Goal: Information Seeking & Learning: Learn about a topic

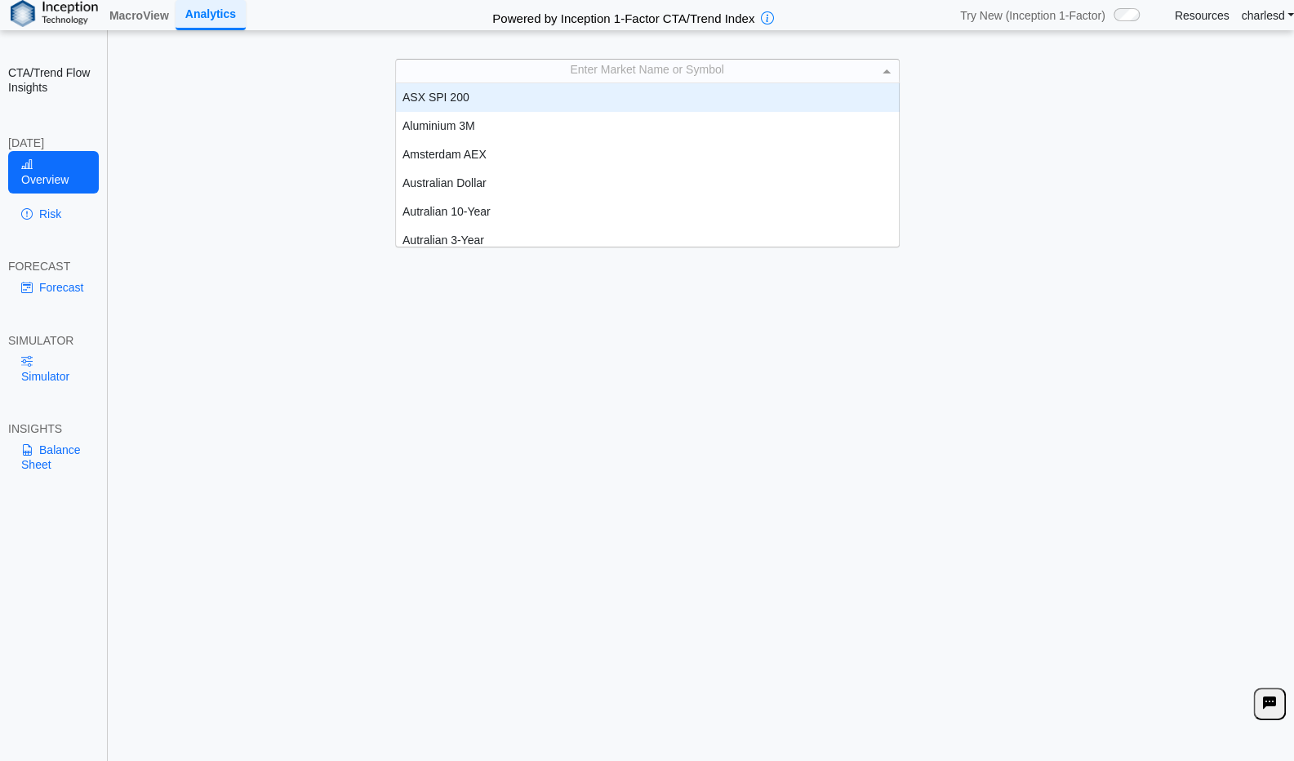
click at [516, 67] on div "Enter Market Name or Symbol" at bounding box center [647, 71] width 503 height 23
type input "****"
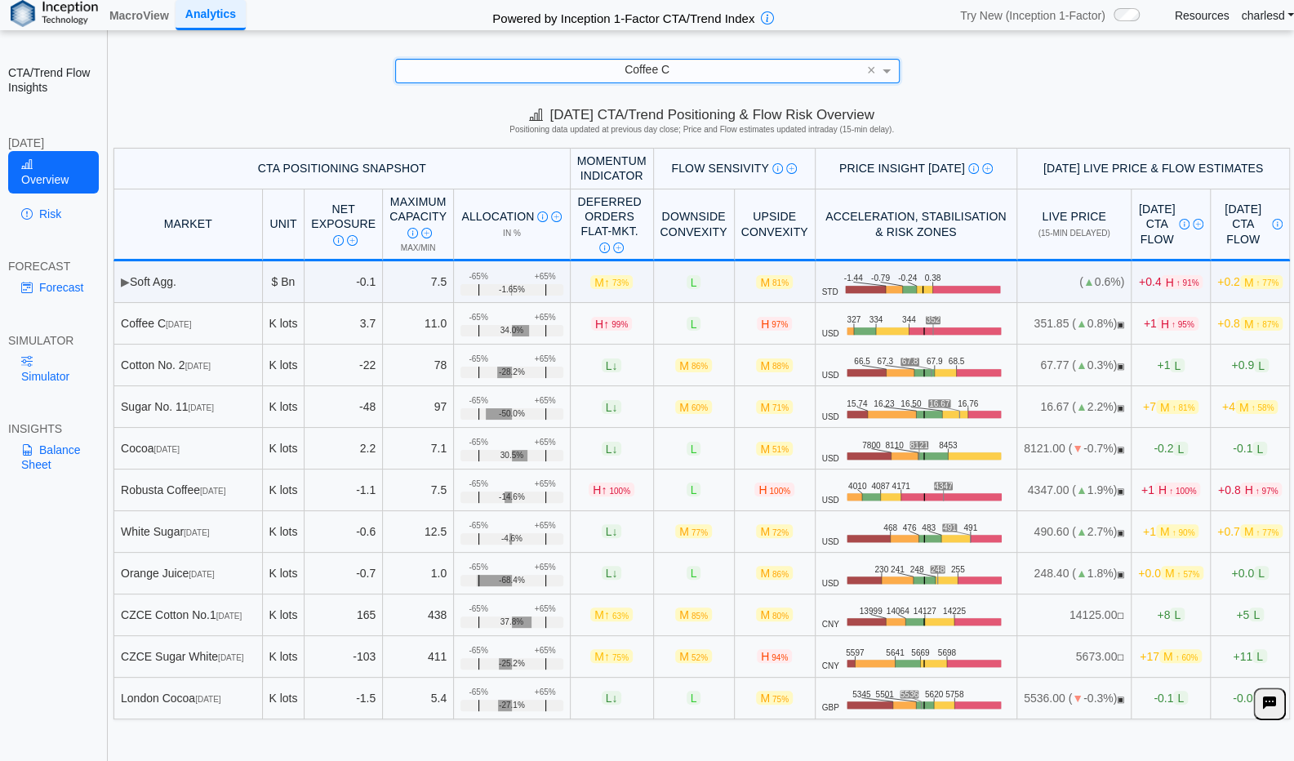
drag, startPoint x: 278, startPoint y: 293, endPoint x: 292, endPoint y: 255, distance: 40.8
click at [292, 255] on table "CTA Positioning Snapshot Momentum Indicator Flow Sensivity Measures risk that s…" at bounding box center [702, 434] width 1177 height 572
click at [217, 133] on h5 "Positioning data updated at previous day close; Price and Flow estimates update…" at bounding box center [701, 130] width 1173 height 10
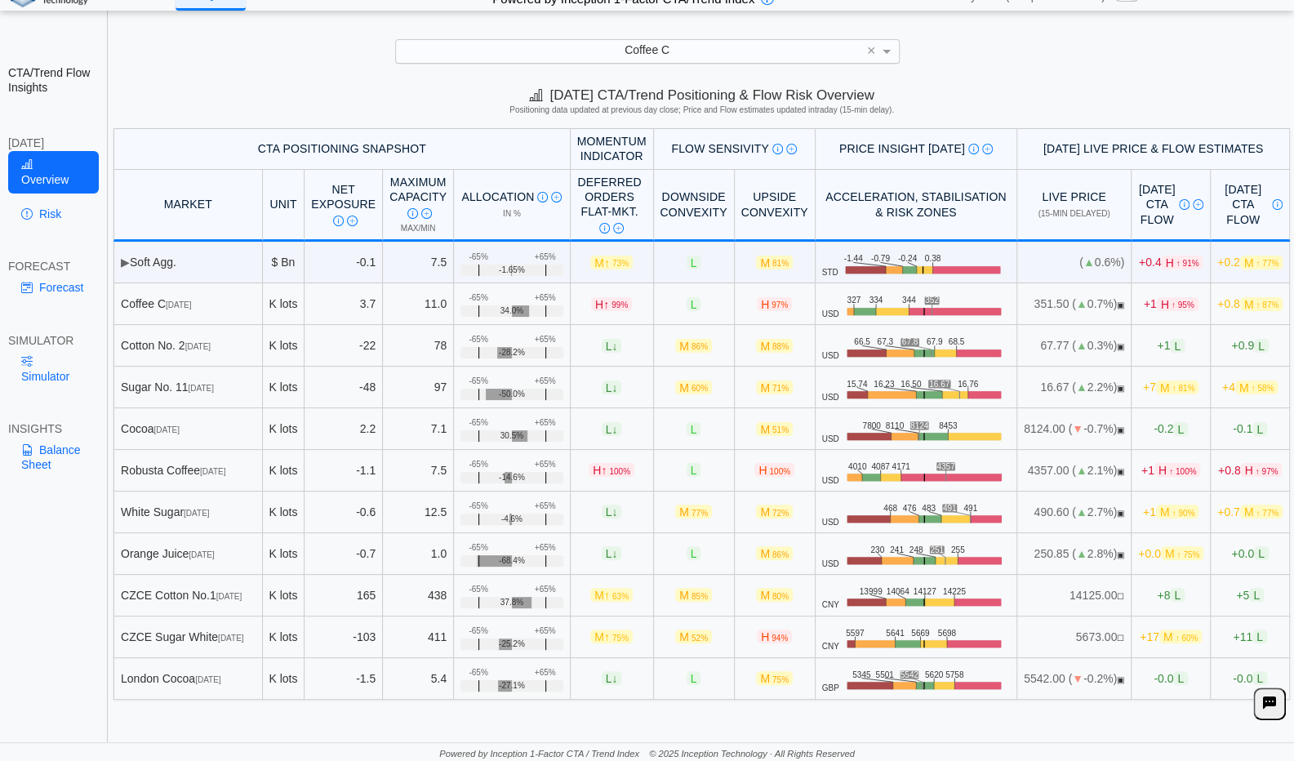
scroll to position [0, 1]
drag, startPoint x: 905, startPoint y: 293, endPoint x: 918, endPoint y: 297, distance: 13.7
click at [918, 297] on icon ".zone-text { font-size: 22px; font-weight: 500; text-anchor: middle; } .price-m…" at bounding box center [923, 304] width 168 height 30
click at [916, 291] on icon ".zone-text { font-size: 22px; font-weight: 500; text-anchor: middle; } .price-m…" at bounding box center [923, 304] width 168 height 30
click at [1193, 205] on img at bounding box center [1198, 204] width 11 height 11
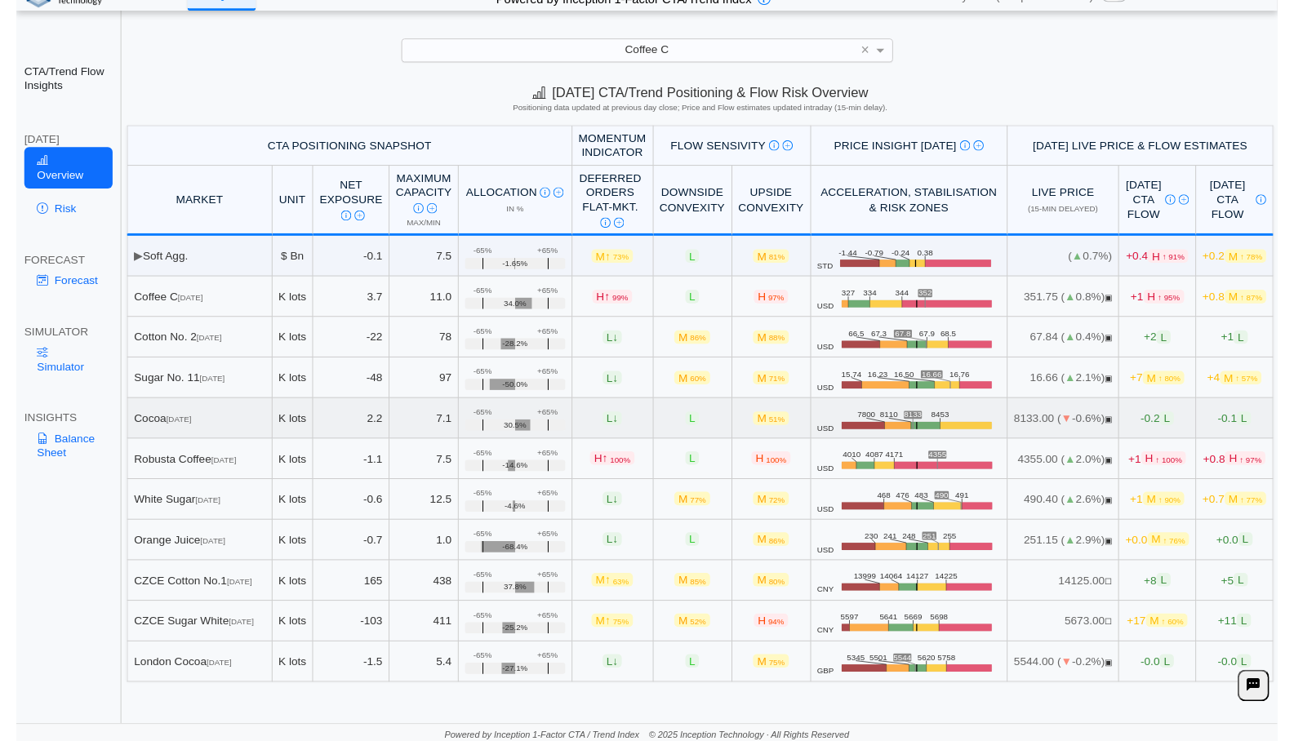
scroll to position [0, 0]
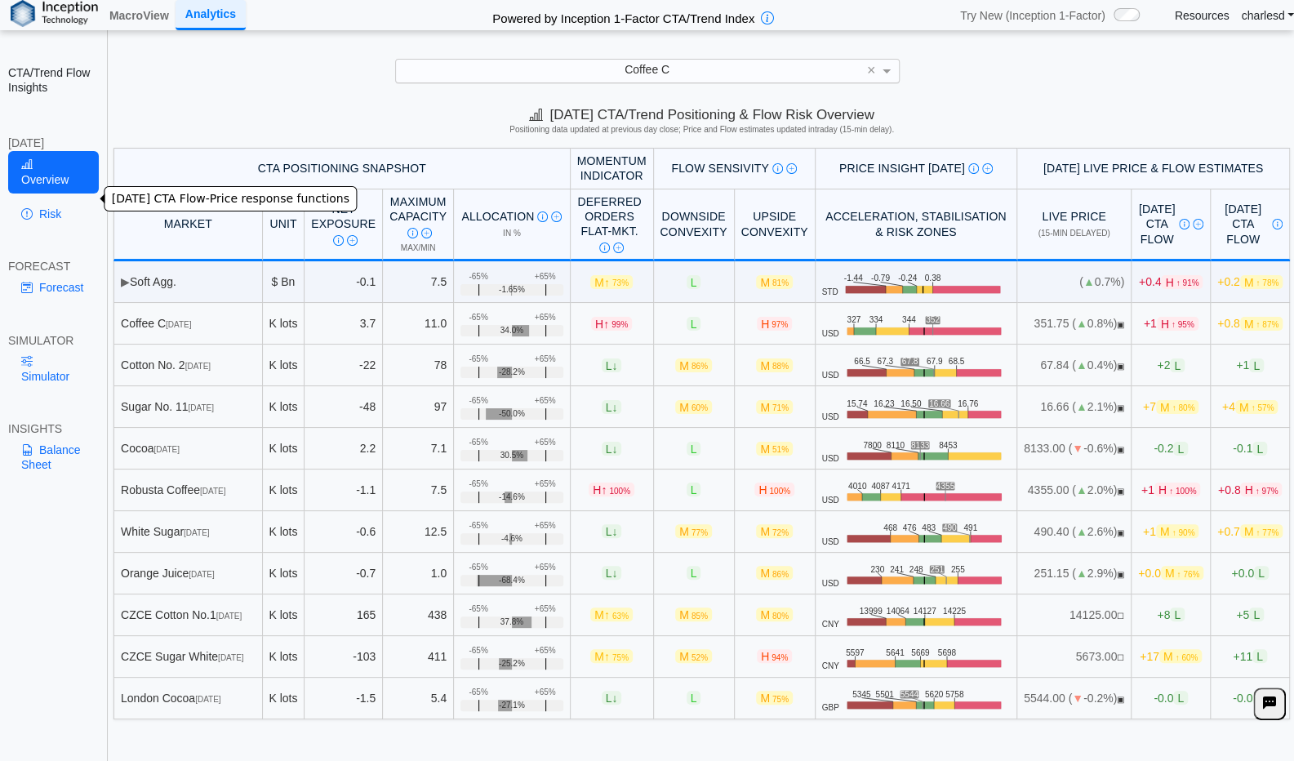
click at [61, 201] on link "Risk" at bounding box center [53, 214] width 91 height 28
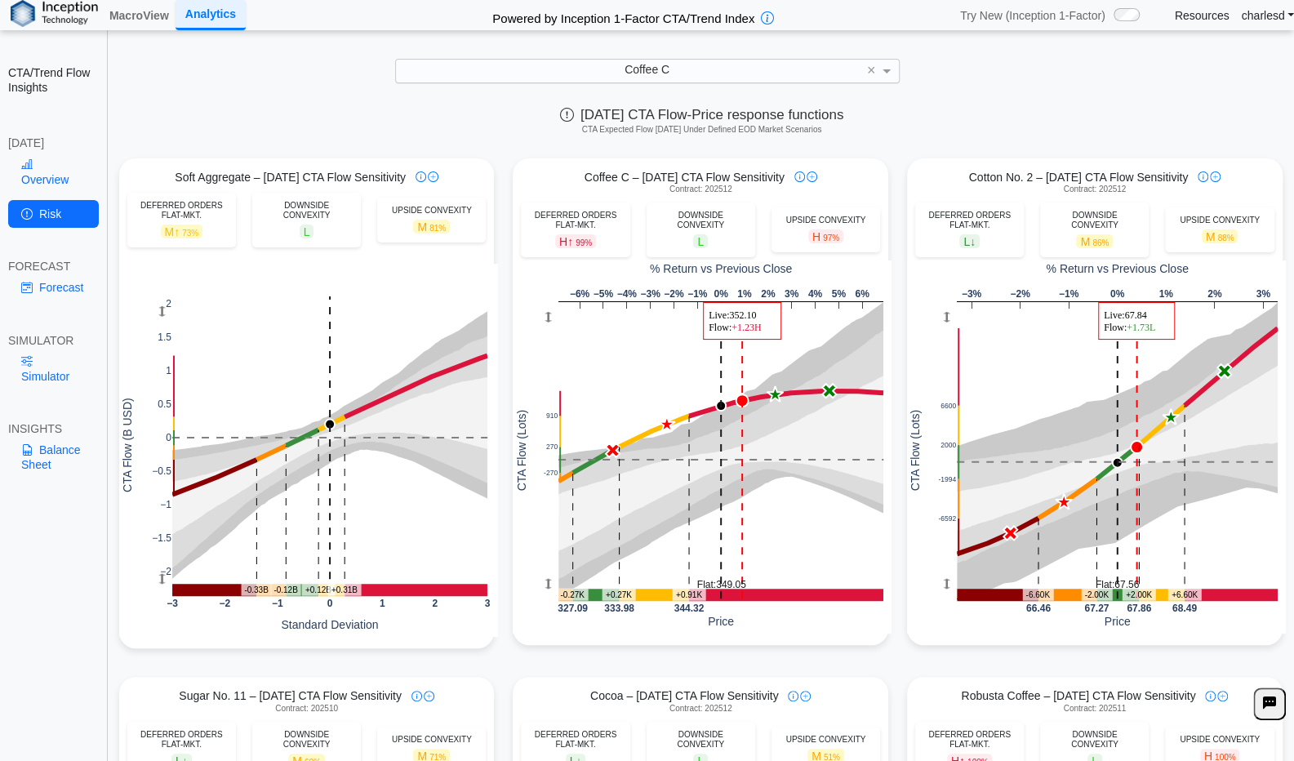
click at [931, 69] on div "Coffee C ×" at bounding box center [647, 71] width 1262 height 24
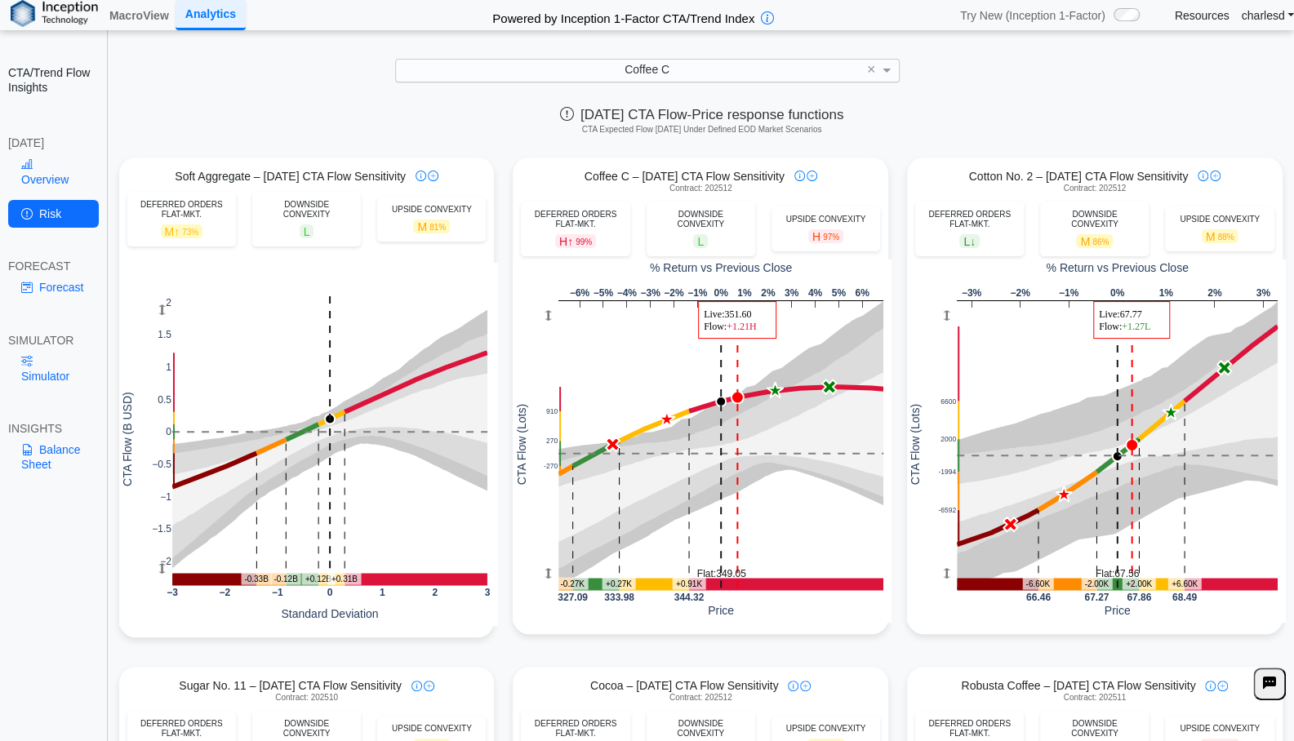
drag, startPoint x: 384, startPoint y: 240, endPoint x: 155, endPoint y: 190, distance: 234.0
click at [47, 179] on div "Overview Risk" at bounding box center [53, 193] width 91 height 84
click at [60, 172] on link "Overview" at bounding box center [53, 172] width 91 height 42
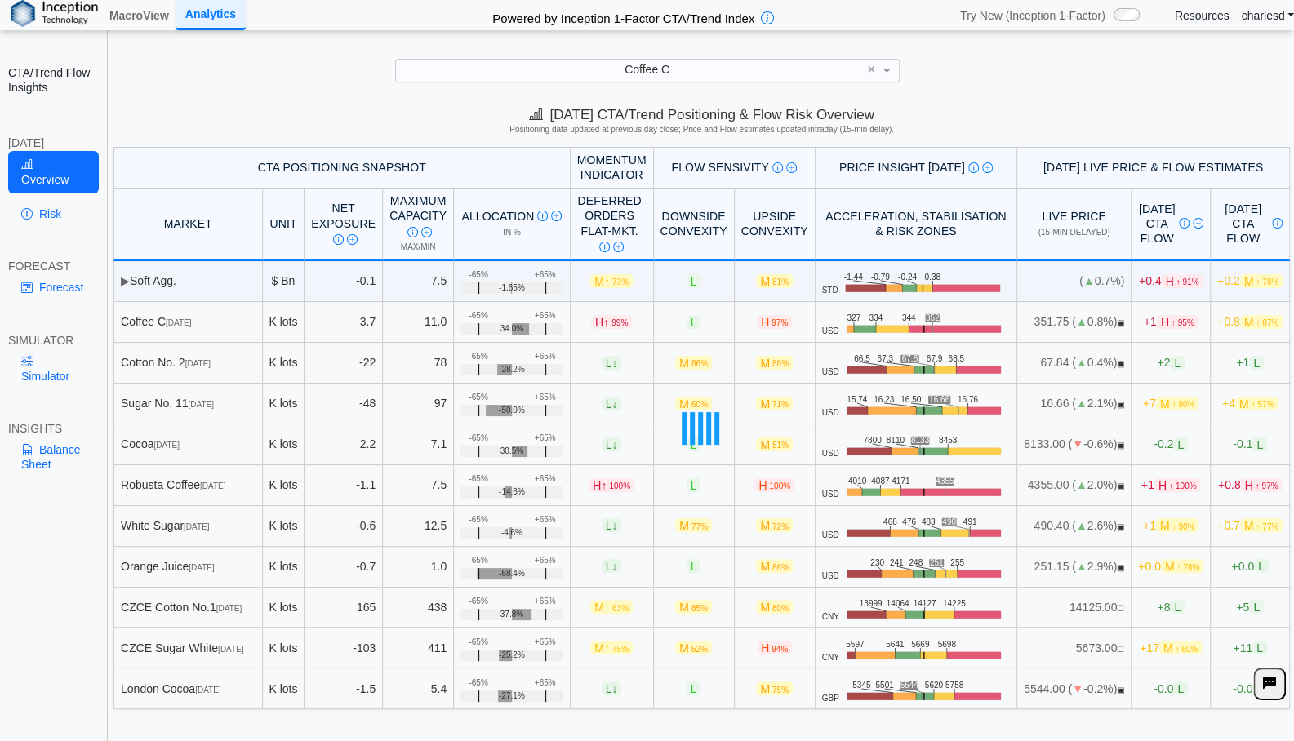
scroll to position [22, 0]
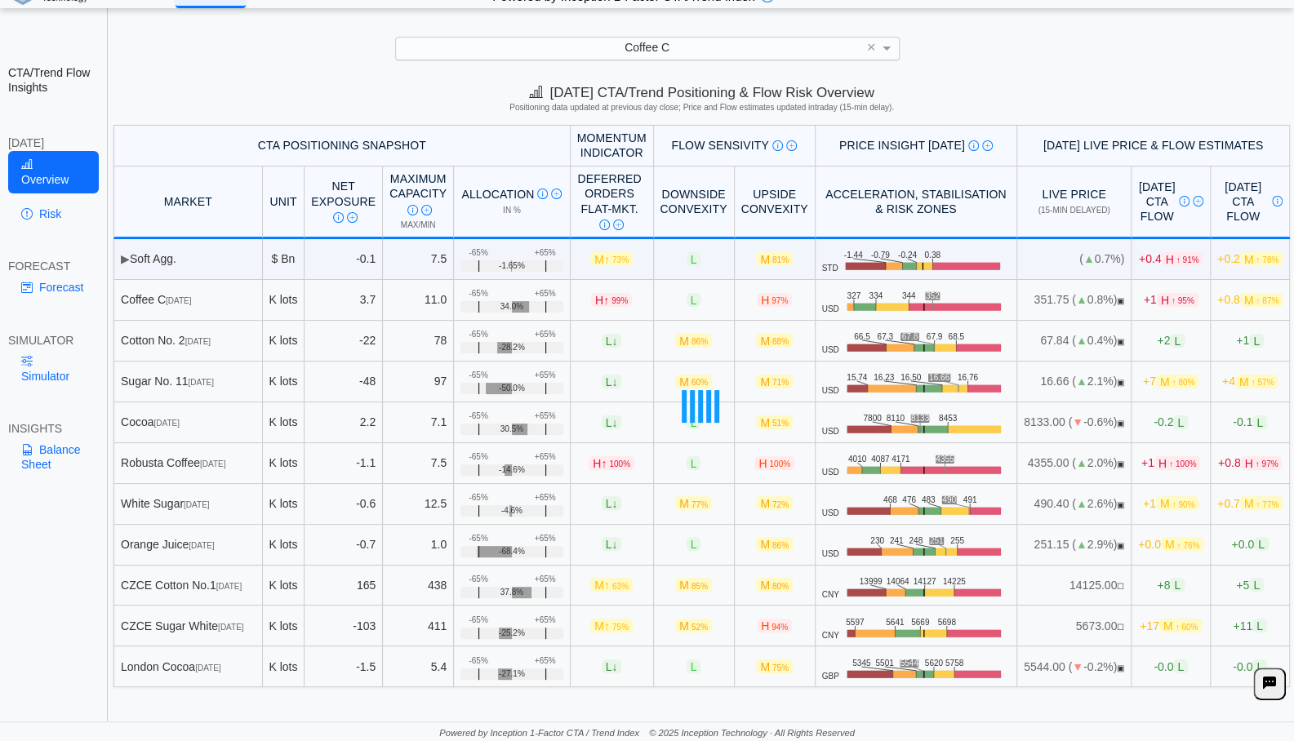
click at [118, 358] on div at bounding box center [701, 406] width 1185 height 563
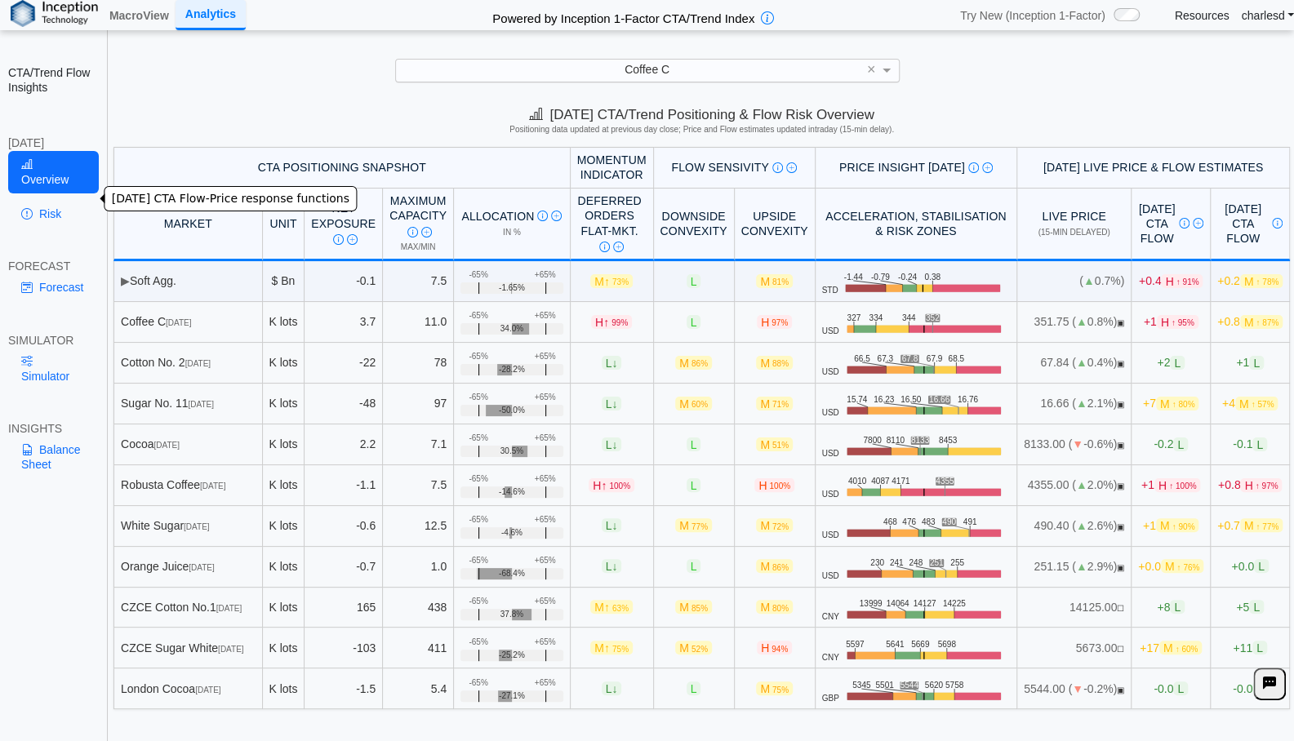
click at [40, 200] on link "Risk" at bounding box center [53, 214] width 91 height 28
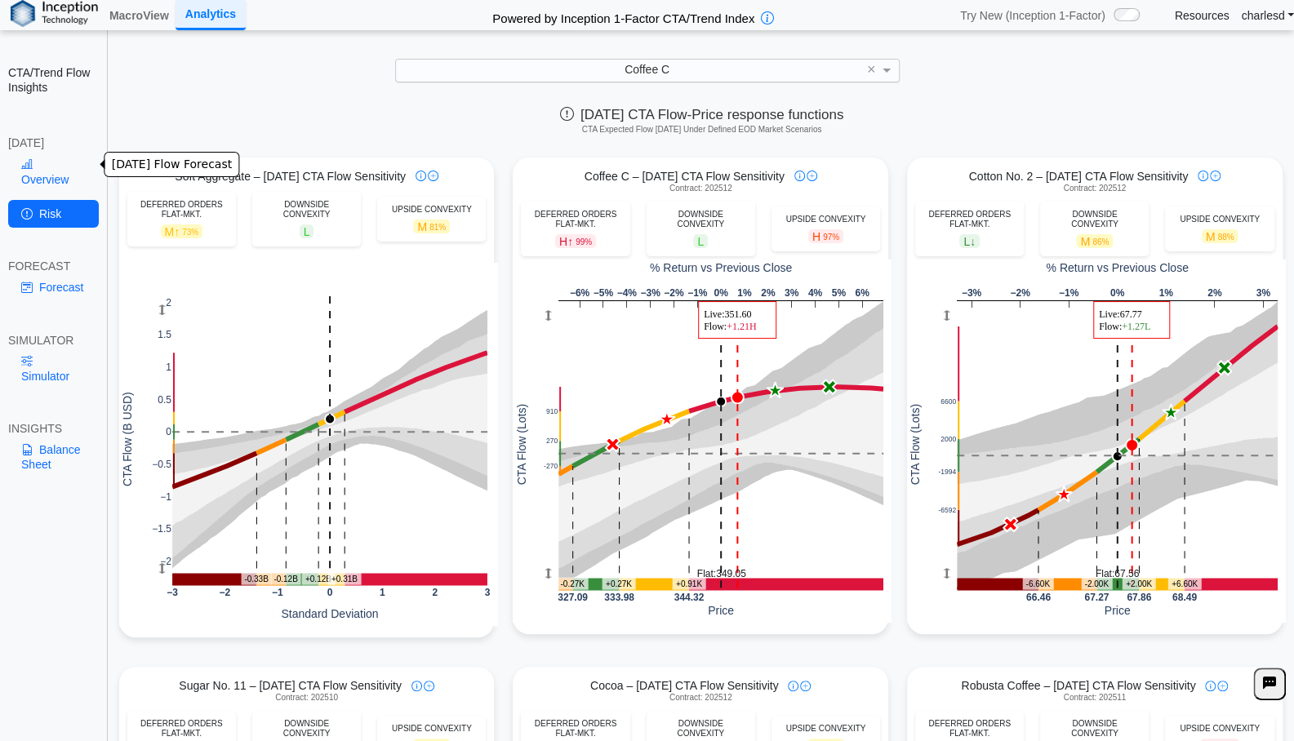
click at [56, 172] on link "Overview" at bounding box center [53, 172] width 91 height 42
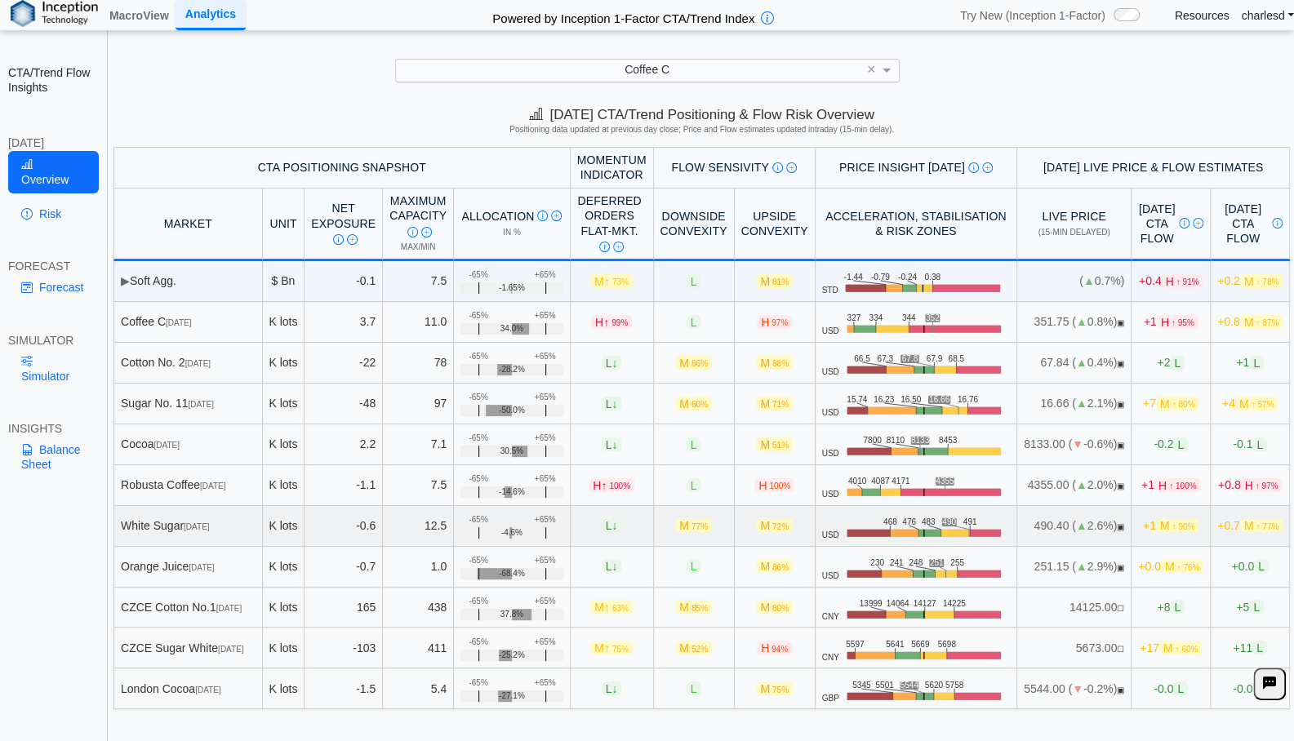
click at [1156, 519] on span "M ↑ 90%" at bounding box center [1177, 526] width 42 height 14
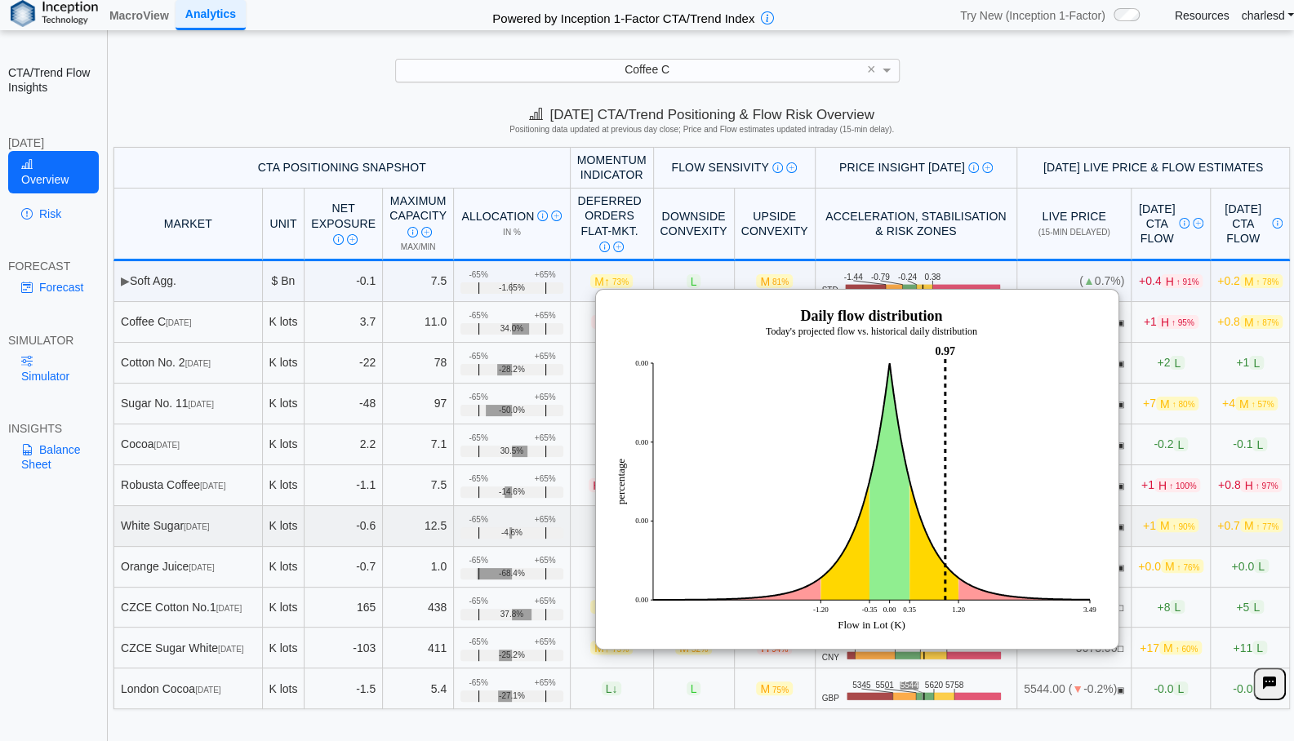
click at [1156, 528] on span "M ↑ 90%" at bounding box center [1177, 526] width 42 height 14
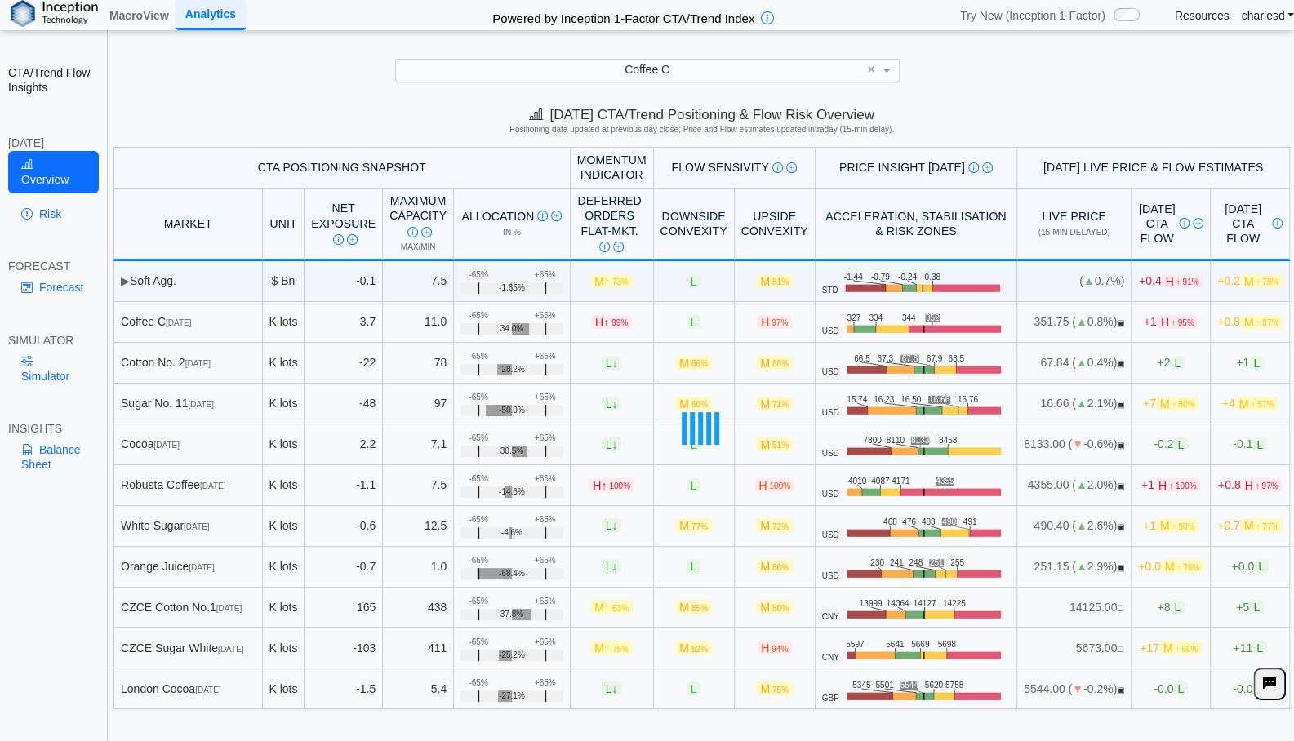
click at [1156, 484] on div at bounding box center [701, 428] width 1185 height 563
click at [1169, 484] on span "↑ 100%" at bounding box center [1182, 486] width 27 height 9
